Goal: Information Seeking & Learning: Check status

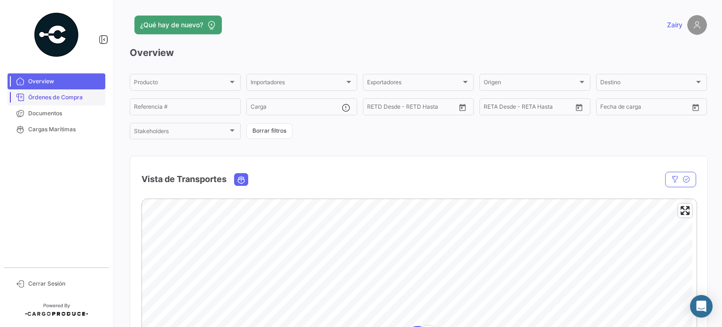
click at [62, 94] on span "Órdenes de Compra" at bounding box center [64, 97] width 73 height 8
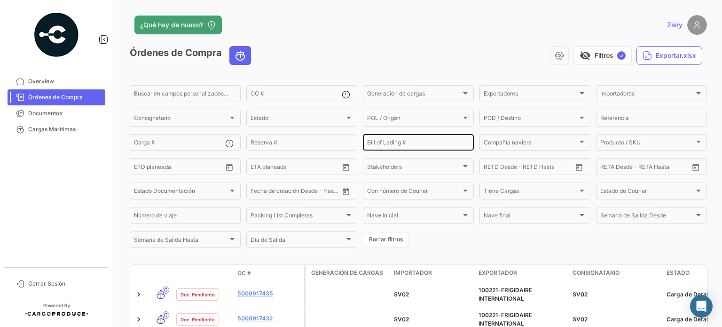
click at [372, 142] on input "Bill of Lading #" at bounding box center [418, 144] width 103 height 7
paste input "257354452"
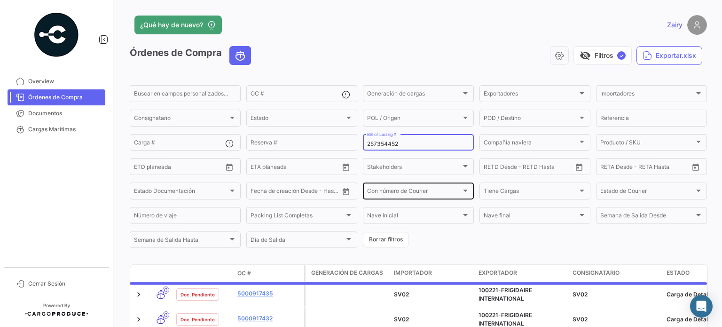
scroll to position [22, 0]
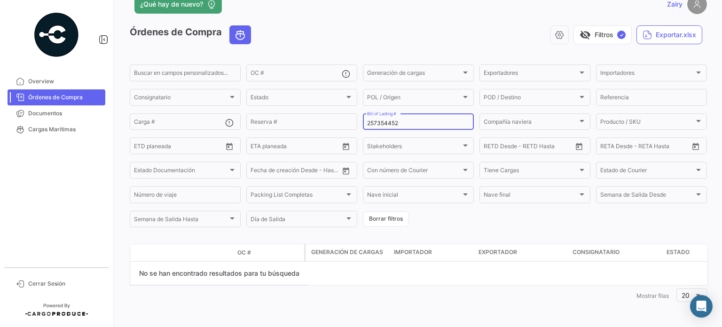
type input "257354452"
click at [59, 99] on span "Órdenes de Compra" at bounding box center [64, 97] width 73 height 8
click at [28, 114] on span "Documentos" at bounding box center [64, 113] width 73 height 8
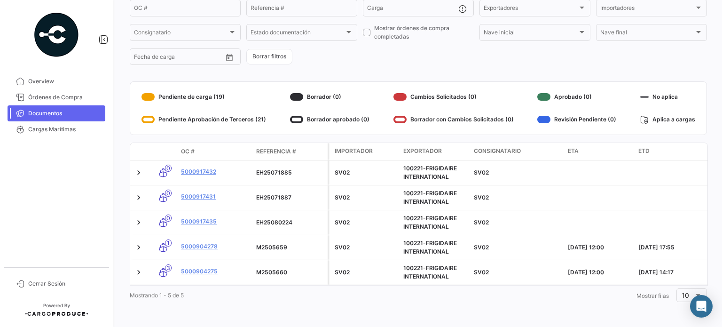
scroll to position [92, 0]
click at [43, 96] on span "Órdenes de Compra" at bounding box center [64, 97] width 73 height 8
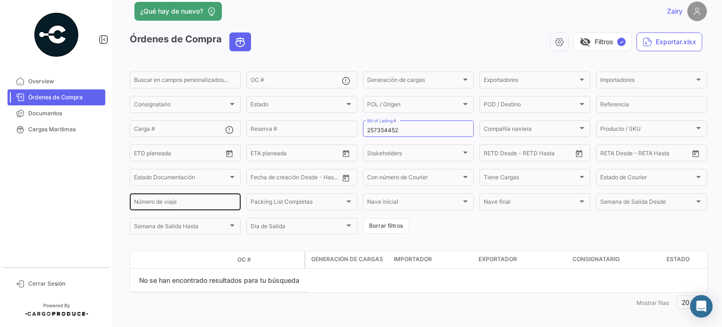
scroll to position [22, 0]
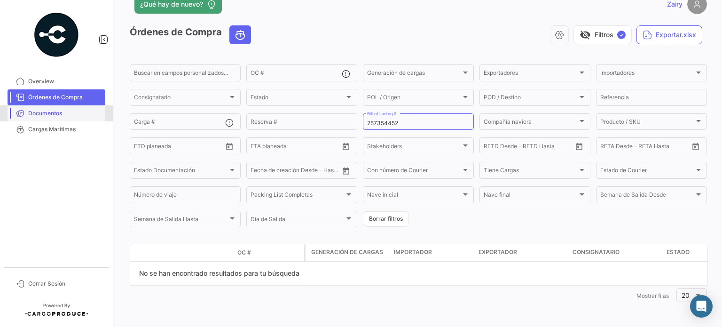
click at [40, 107] on link "Documentos" at bounding box center [57, 113] width 98 height 16
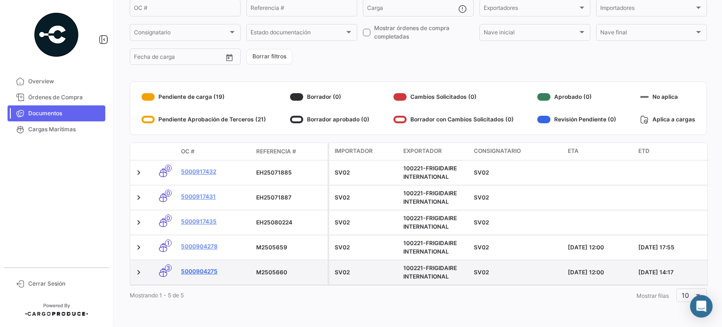
click at [192, 267] on link "5000904275" at bounding box center [215, 271] width 68 height 8
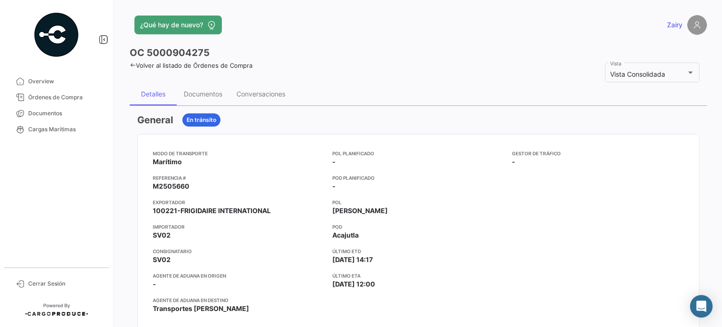
click at [134, 65] on icon at bounding box center [133, 65] width 6 height 6
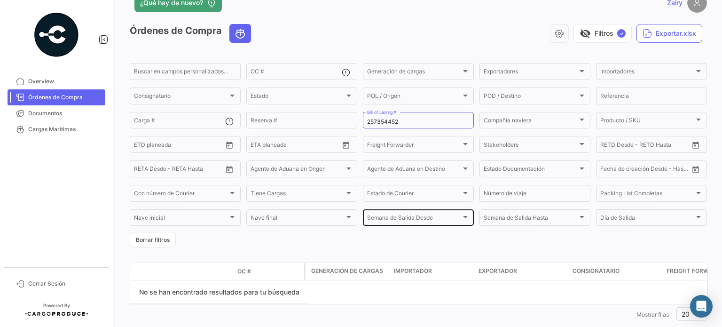
scroll to position [42, 0]
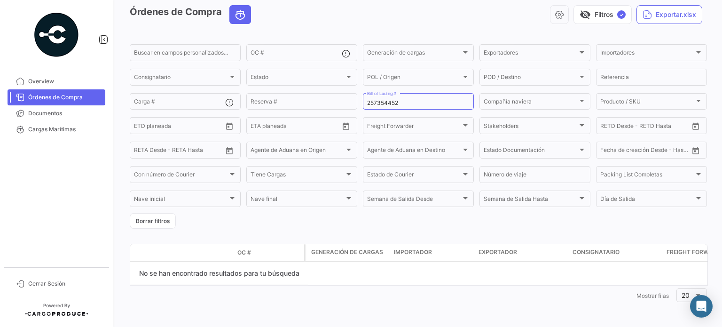
click at [55, 96] on span "Órdenes de Compra" at bounding box center [64, 97] width 73 height 8
click at [42, 83] on span "Overview" at bounding box center [64, 81] width 73 height 8
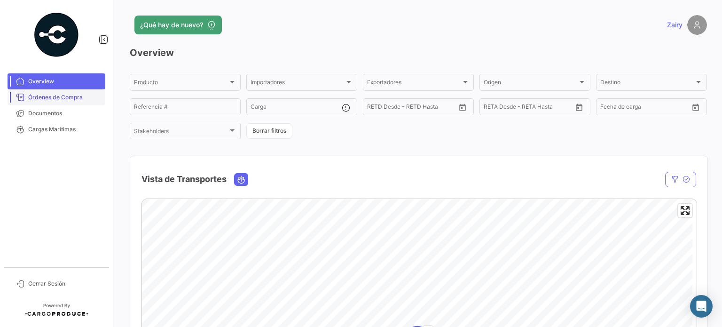
click at [58, 92] on link "Órdenes de Compra" at bounding box center [57, 97] width 98 height 16
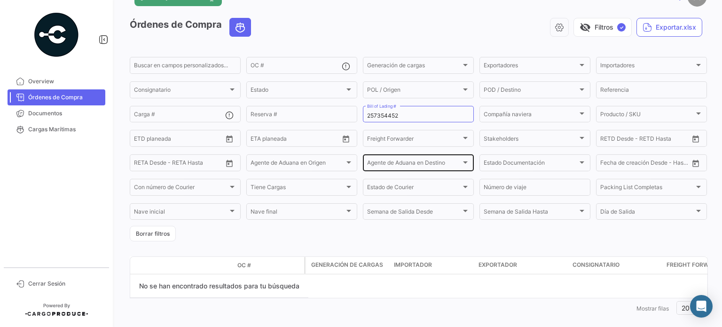
scroll to position [42, 0]
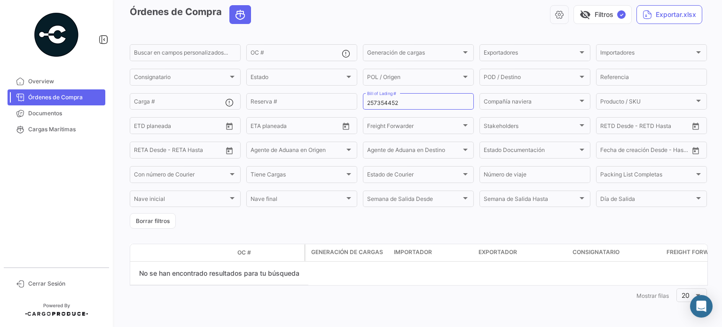
click at [332, 254] on span "Generación de cargas" at bounding box center [347, 252] width 72 height 8
click at [425, 255] on span "Importador" at bounding box center [413, 252] width 38 height 8
click at [519, 261] on datatable-header "Modo de Transporte Estado Doc. OC # Generación [PERSON_NAME] Importador Exporta…" at bounding box center [419, 253] width 578 height 18
click at [506, 255] on span "Exportador" at bounding box center [498, 252] width 39 height 8
click at [587, 252] on span "Consignatario" at bounding box center [596, 252] width 47 height 8
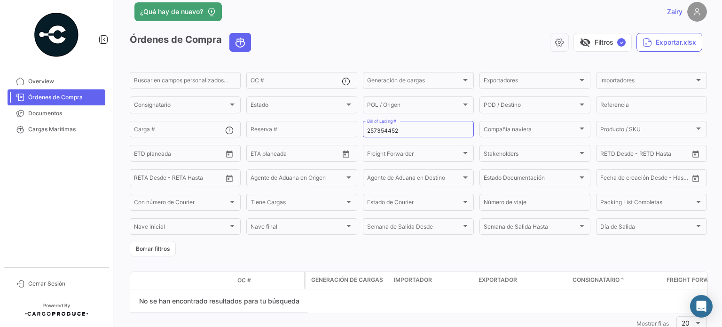
scroll to position [0, 0]
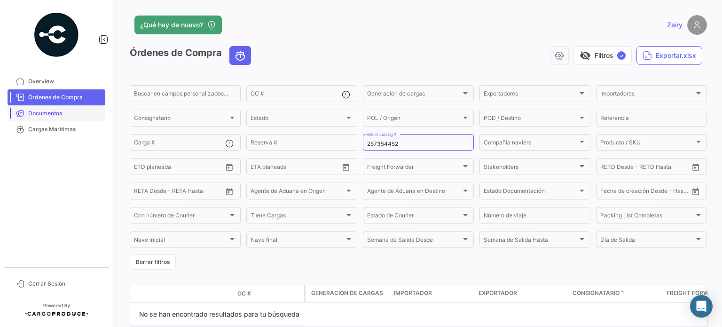
click at [37, 111] on span "Documentos" at bounding box center [64, 113] width 73 height 8
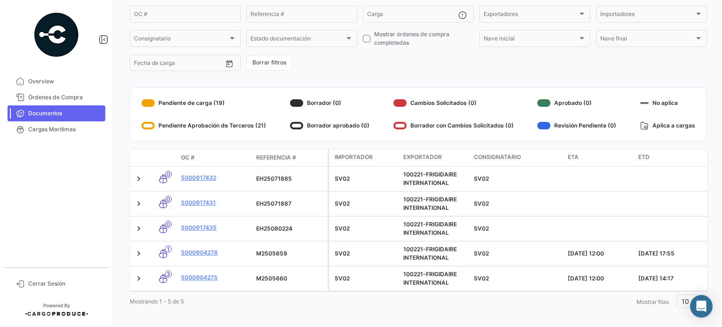
scroll to position [92, 0]
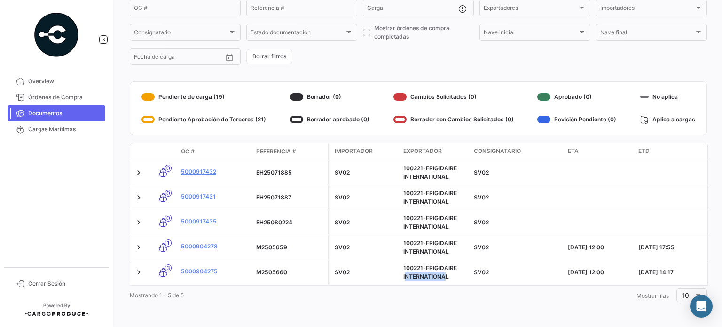
drag, startPoint x: 403, startPoint y: 276, endPoint x: 440, endPoint y: 278, distance: 36.8
click at [440, 278] on datatable-body "0 5000917432 EH25071885 SV02 100221-FRIGIDAIRE INTERNATIONAL SV02 * * * * * * 0…" at bounding box center [419, 222] width 578 height 125
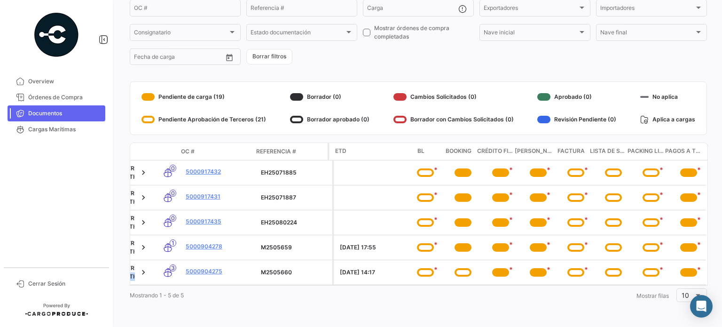
scroll to position [0, 303]
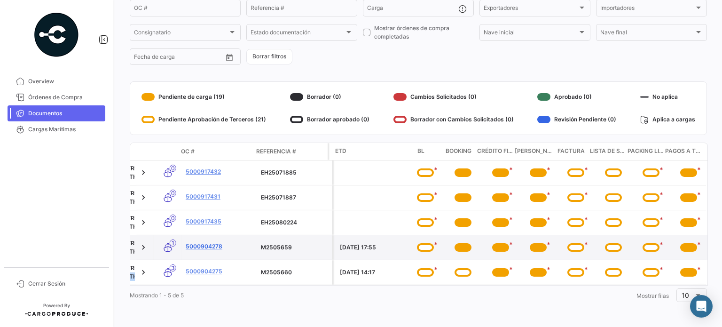
click at [202, 242] on link "5000904278" at bounding box center [220, 246] width 68 height 8
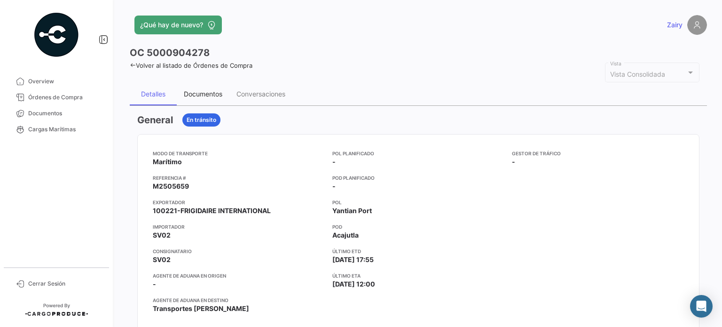
click at [202, 92] on div "Documentos" at bounding box center [203, 94] width 39 height 8
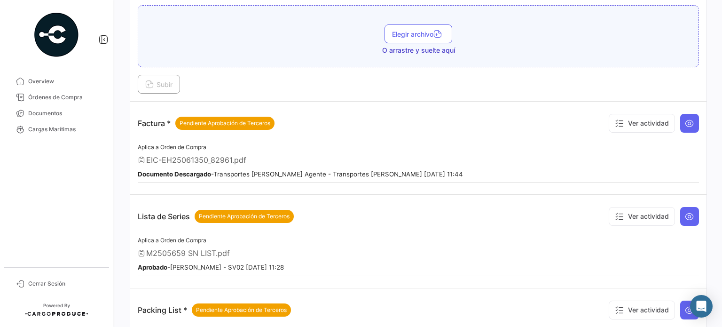
scroll to position [197, 0]
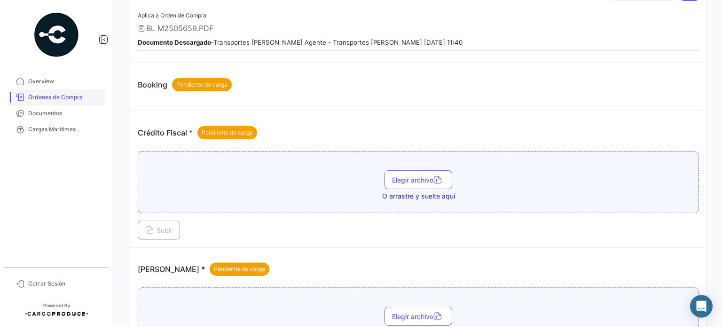
drag, startPoint x: 52, startPoint y: 97, endPoint x: 73, endPoint y: 99, distance: 21.7
click at [52, 97] on span "Órdenes de Compra" at bounding box center [64, 97] width 73 height 8
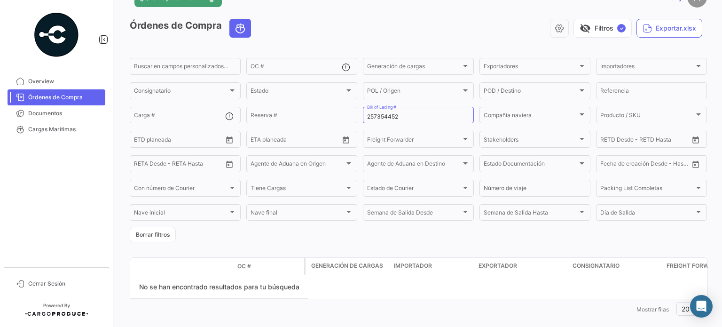
scroll to position [42, 0]
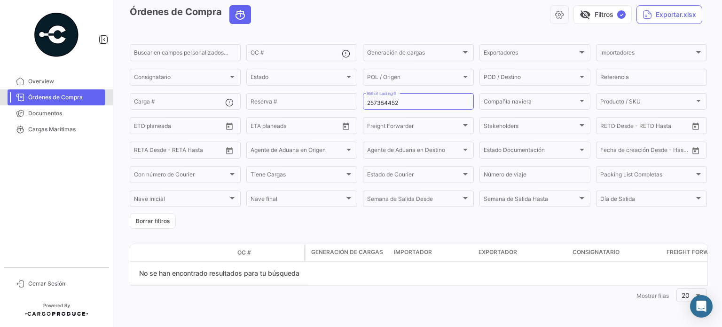
click at [34, 95] on span "Órdenes de Compra" at bounding box center [64, 97] width 73 height 8
click at [36, 95] on span "Órdenes de Compra" at bounding box center [64, 97] width 73 height 8
click at [39, 98] on span "Órdenes de Compra" at bounding box center [64, 97] width 73 height 8
click at [43, 84] on span "Overview" at bounding box center [64, 81] width 73 height 8
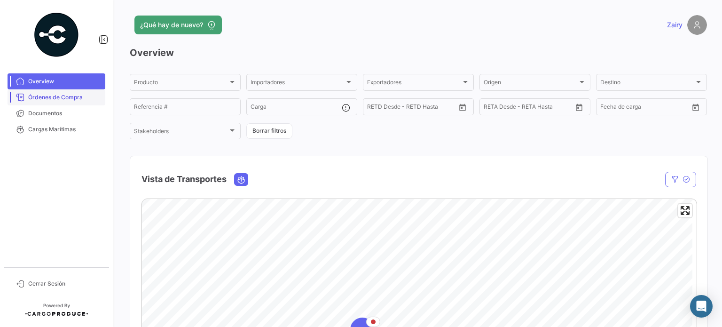
click at [40, 98] on span "Órdenes de Compra" at bounding box center [64, 97] width 73 height 8
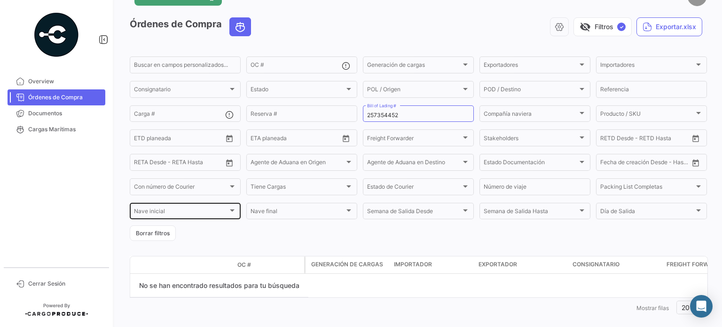
scroll to position [42, 0]
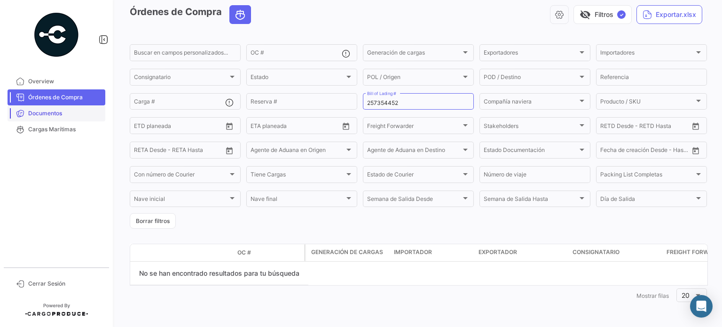
click at [42, 111] on span "Documentos" at bounding box center [64, 113] width 73 height 8
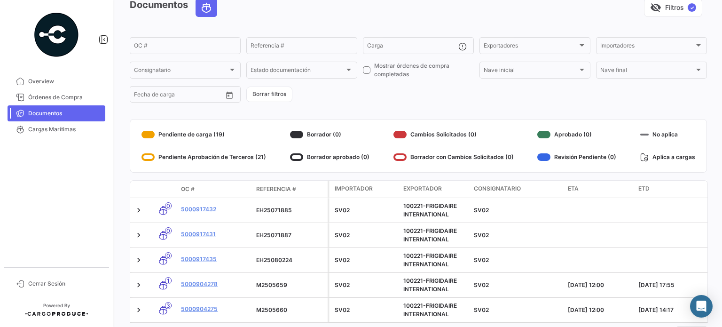
scroll to position [92, 0]
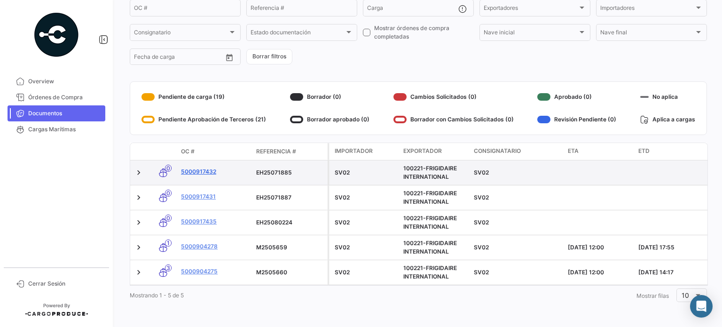
click at [205, 167] on link "5000917432" at bounding box center [215, 171] width 68 height 8
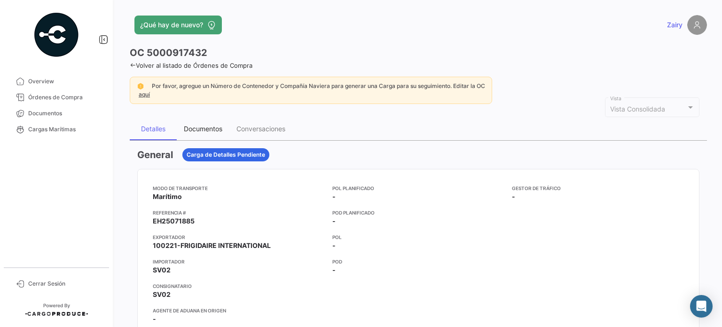
click at [205, 131] on div "Documentos" at bounding box center [203, 129] width 39 height 8
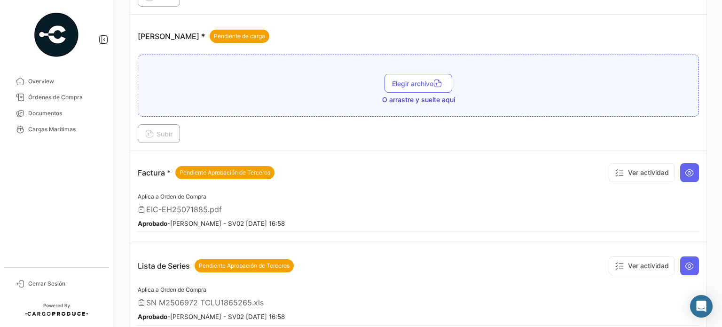
scroll to position [564, 0]
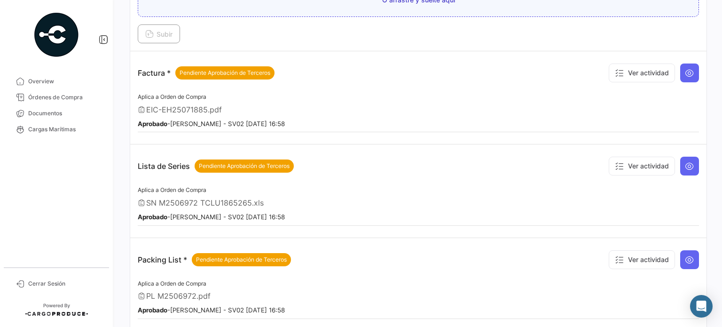
click at [186, 107] on span "EIC-EH25071885.pdf" at bounding box center [184, 109] width 76 height 9
copy span "EH25071885"
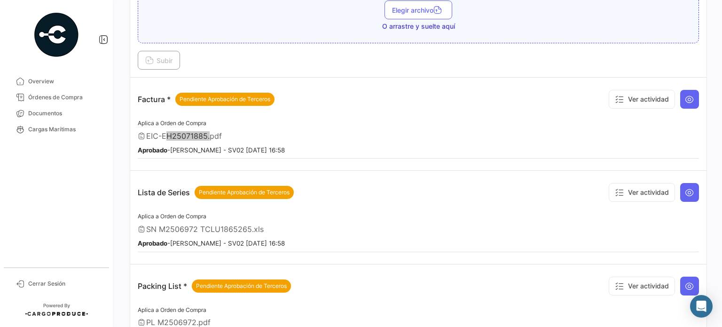
scroll to position [517, 0]
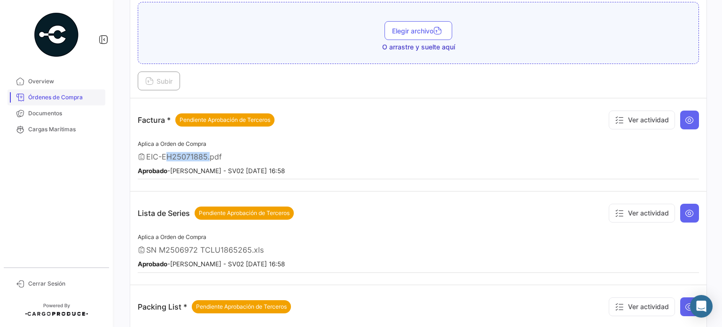
click at [40, 101] on span "Órdenes de Compra" at bounding box center [64, 97] width 73 height 8
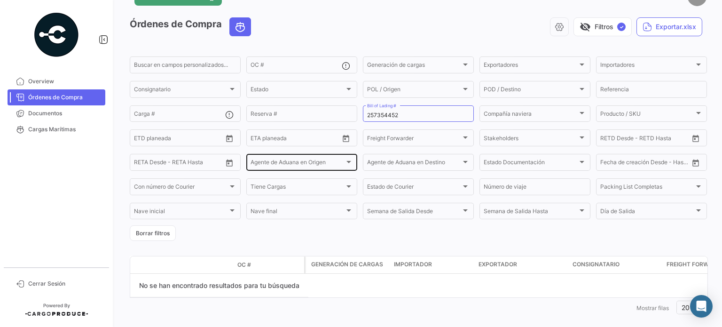
scroll to position [42, 0]
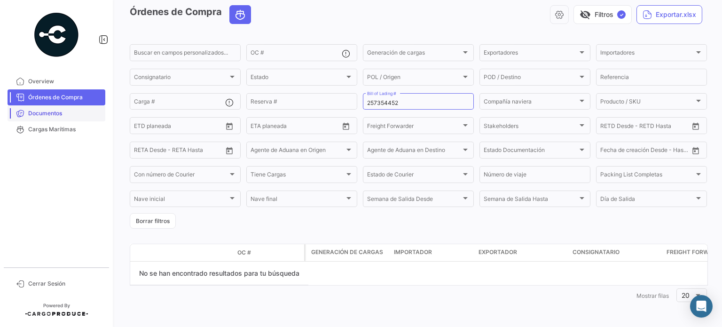
click at [51, 115] on span "Documentos" at bounding box center [64, 113] width 73 height 8
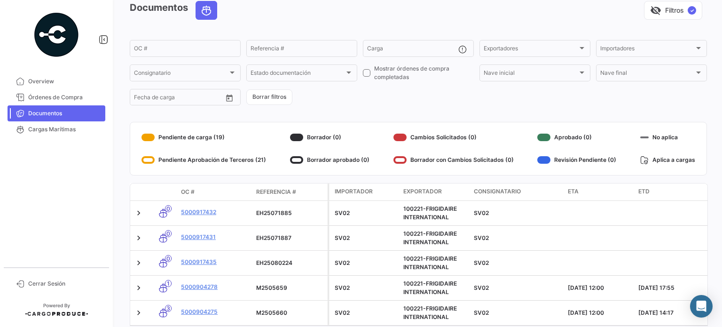
scroll to position [92, 0]
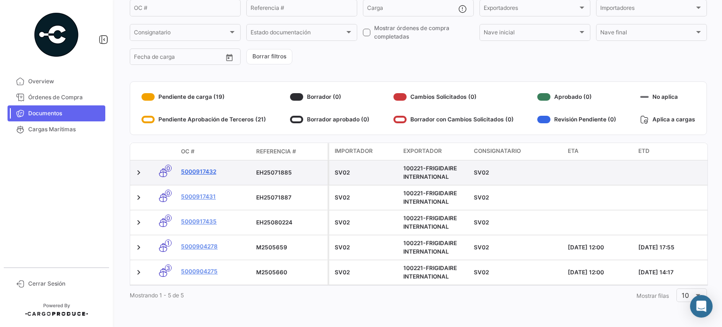
click at [198, 167] on link "5000917432" at bounding box center [215, 171] width 68 height 8
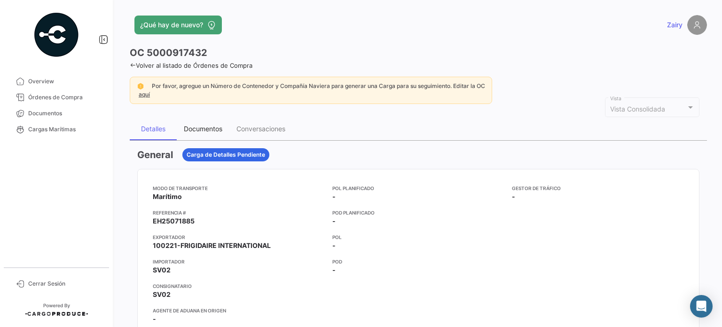
click at [197, 119] on div "Documentos" at bounding box center [203, 129] width 53 height 23
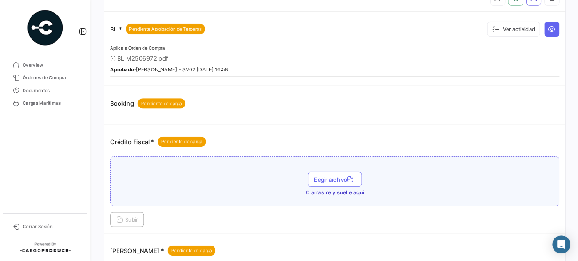
scroll to position [184, 0]
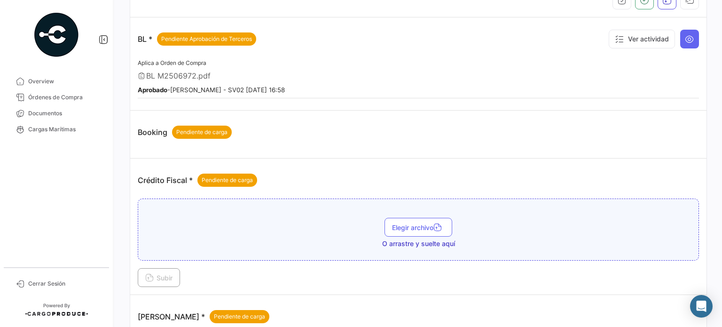
click at [180, 72] on span "BL M2506972.pdf" at bounding box center [178, 75] width 64 height 9
copy span "M2506972"
click at [687, 41] on icon at bounding box center [689, 38] width 9 height 9
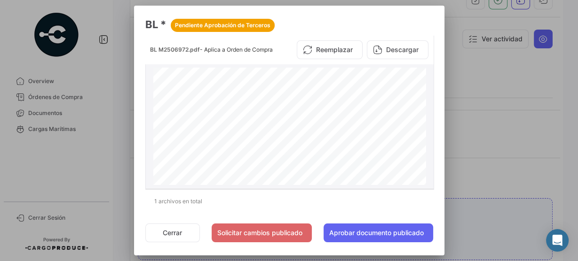
click at [170, 236] on button "Cerrar" at bounding box center [172, 233] width 55 height 19
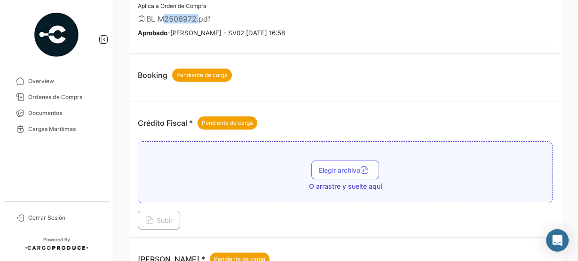
scroll to position [297, 0]
